Goal: Task Accomplishment & Management: Manage account settings

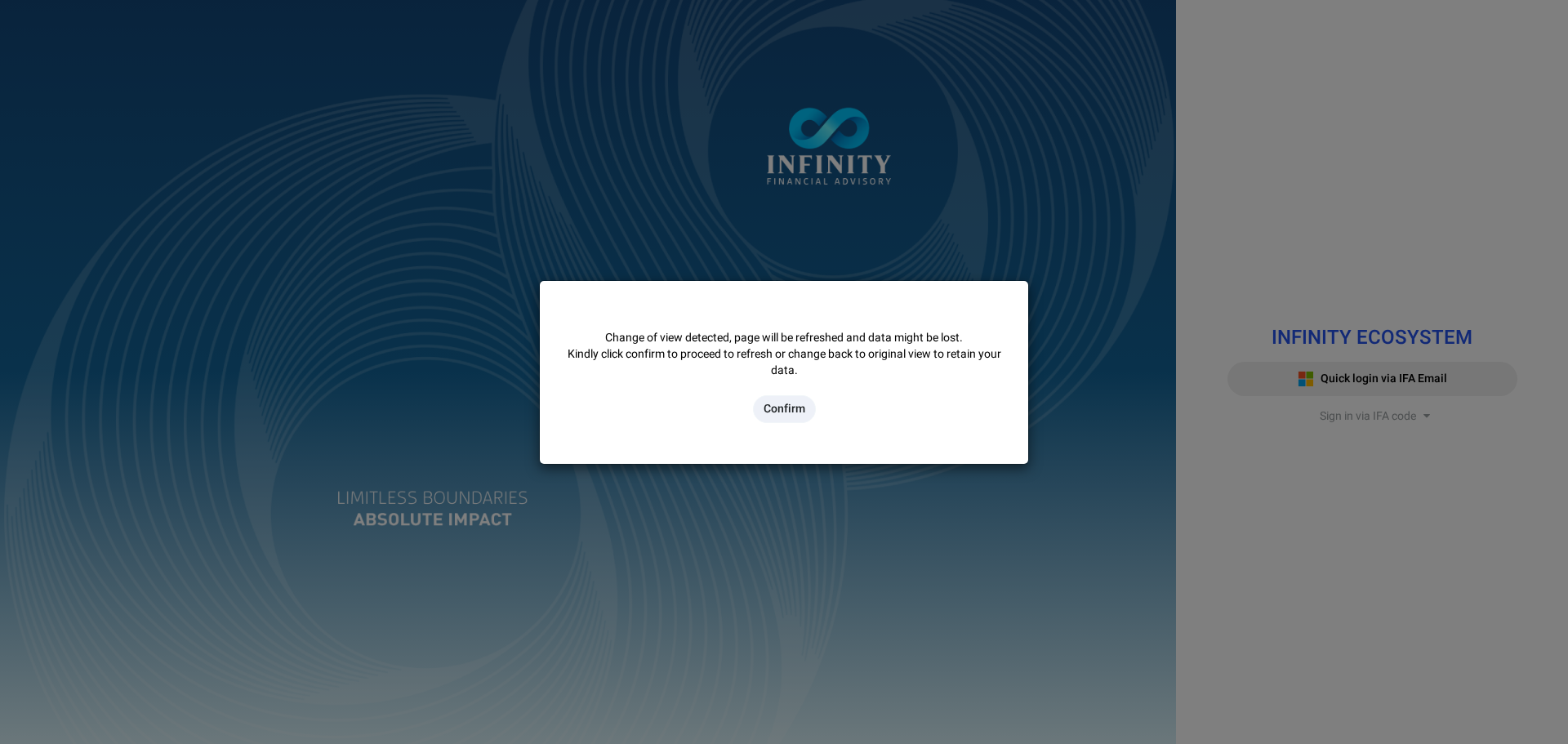
click at [499, 26] on button "Confirm" at bounding box center [785, 410] width 63 height 28
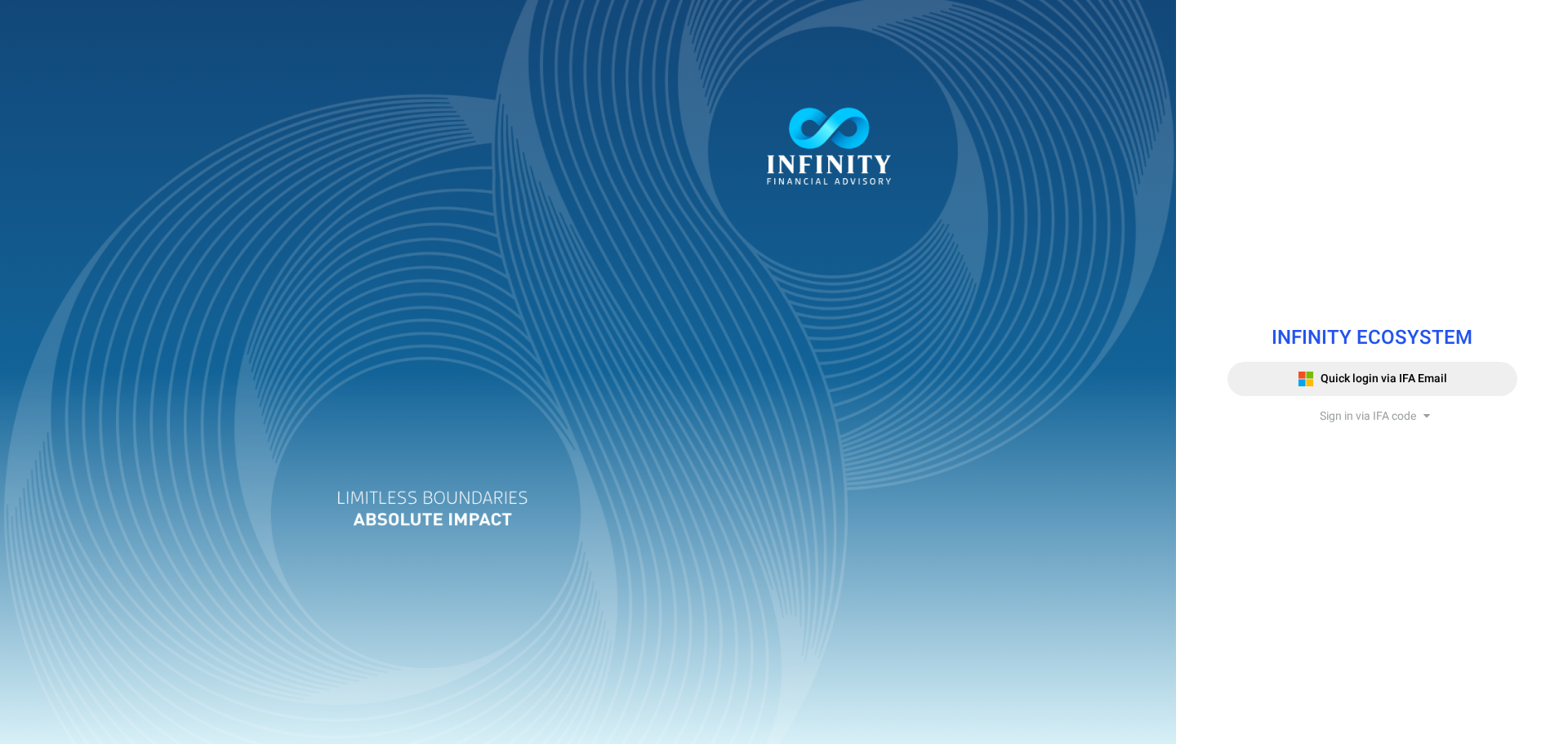
click at [1357, 422] on span "Sign in via IFA code" at bounding box center [1368, 416] width 96 height 18
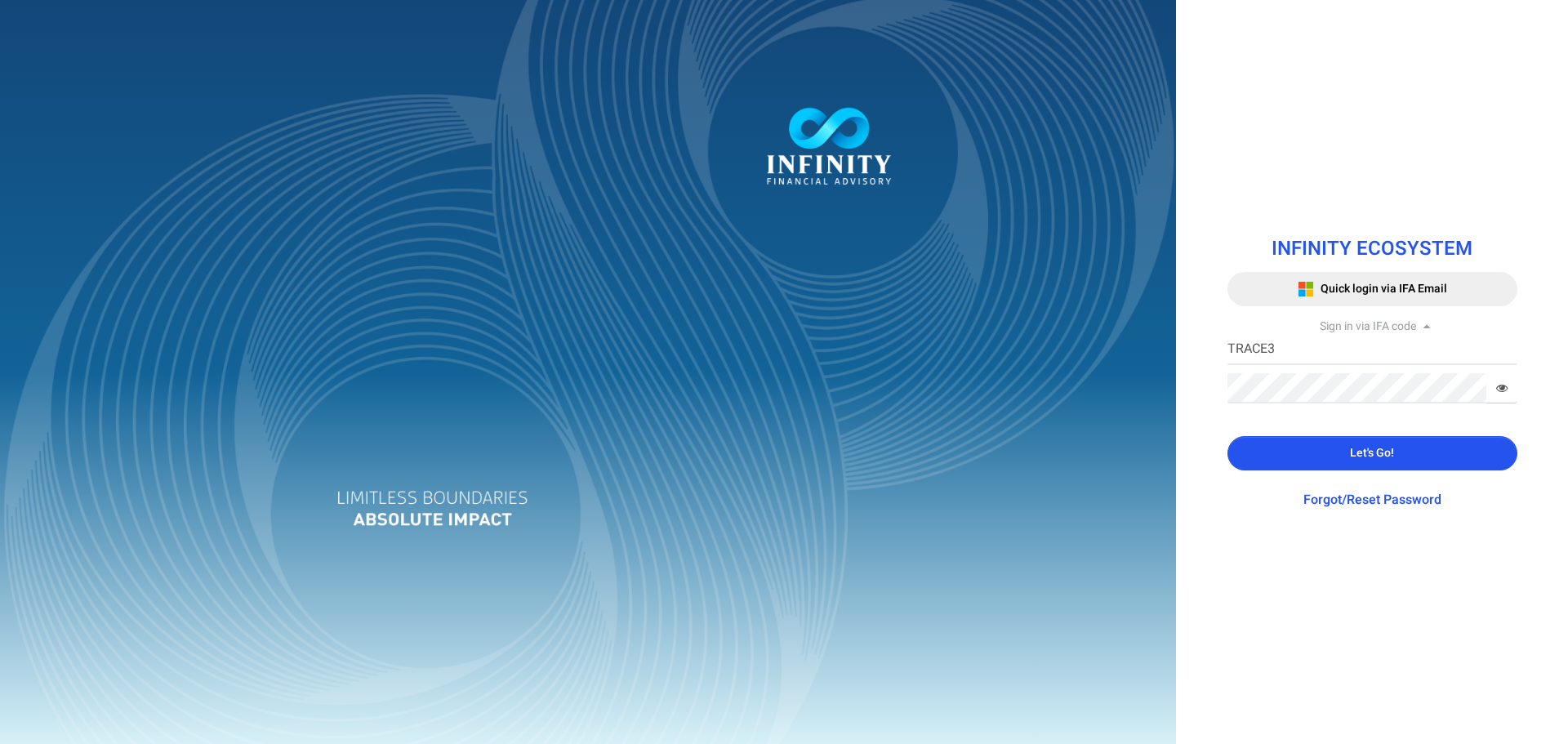
click at [1310, 450] on button "Let's Go!" at bounding box center [1372, 453] width 290 height 34
